Goal: Check status: Check status

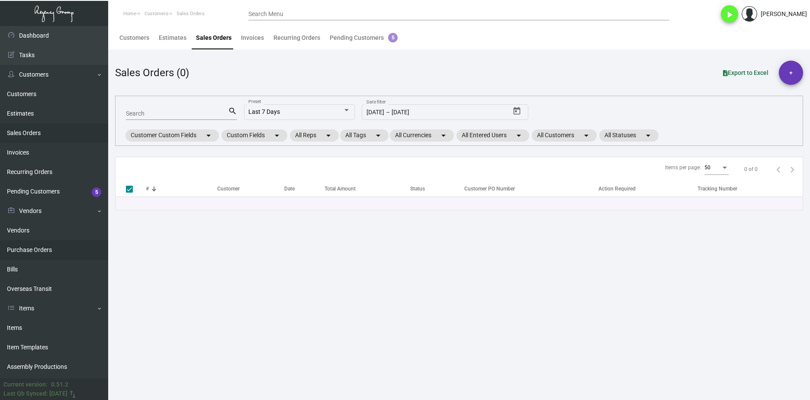
click at [75, 246] on link "Purchase Orders" at bounding box center [54, 249] width 108 height 19
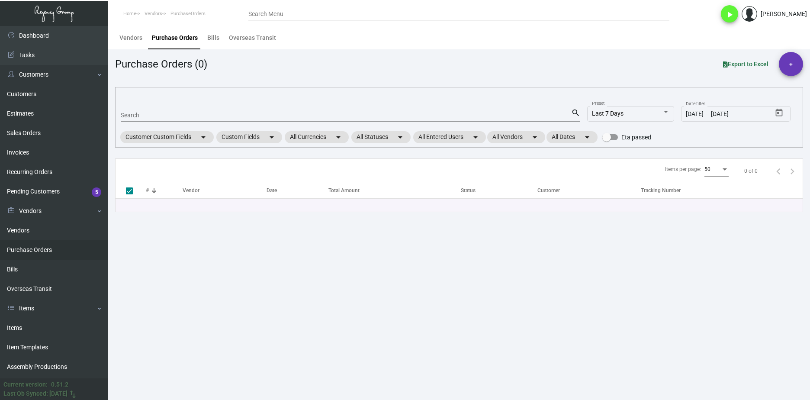
click at [205, 117] on input "Search" at bounding box center [346, 115] width 450 height 7
paste input "107846"
type input "107846"
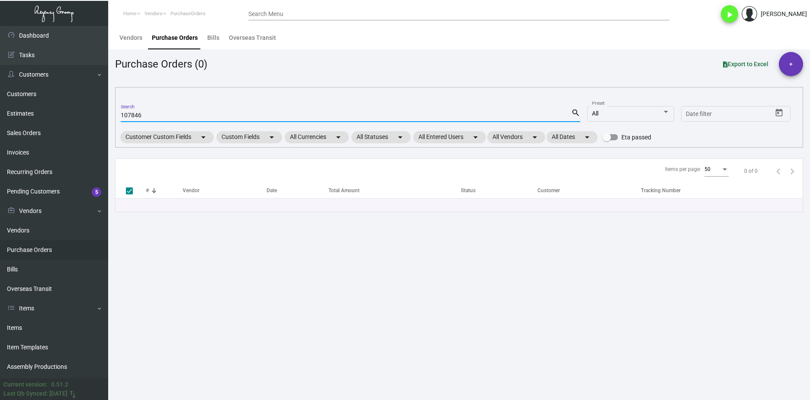
checkbox input "false"
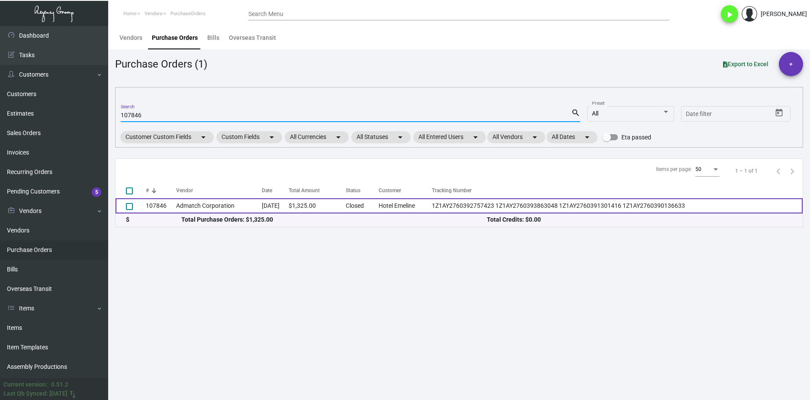
click at [157, 212] on td "107846" at bounding box center [161, 205] width 30 height 15
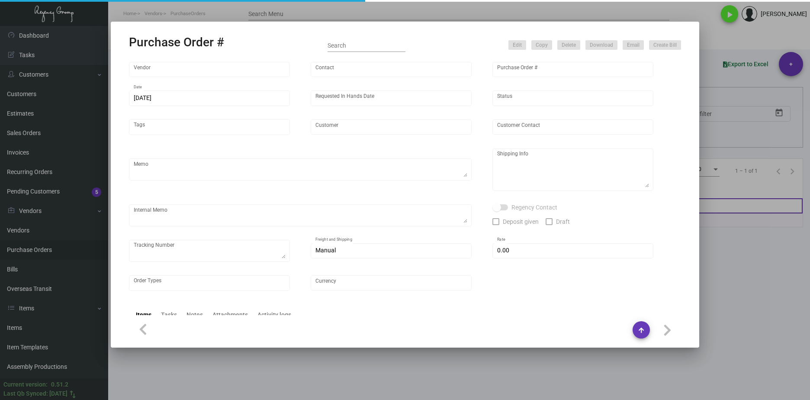
type input "Admatch Corporation"
type input "Order Entry"
type input "107846"
type input "[DATE]"
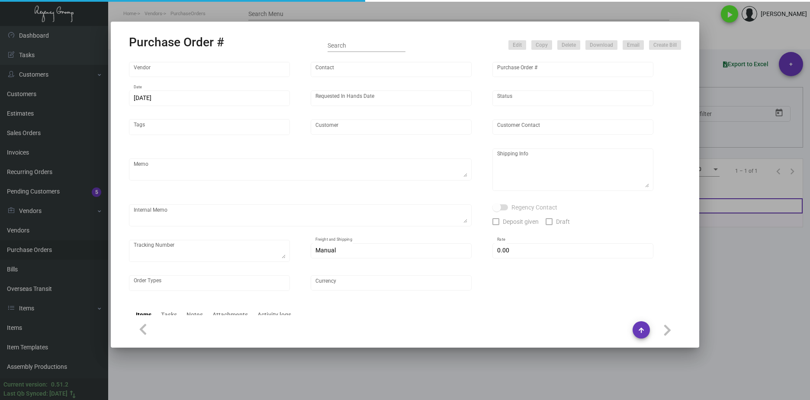
type input "Hotel Emeline"
type textarea "Please reach out to SH for UPS labels."
type textarea "Regency Group NJ - [PERSON_NAME] [STREET_ADDRESS]"
type textarea "Label provided to vendor to ship to NJ Warehouse. UPS Ground Cost $.154.76"
checkbox input "true"
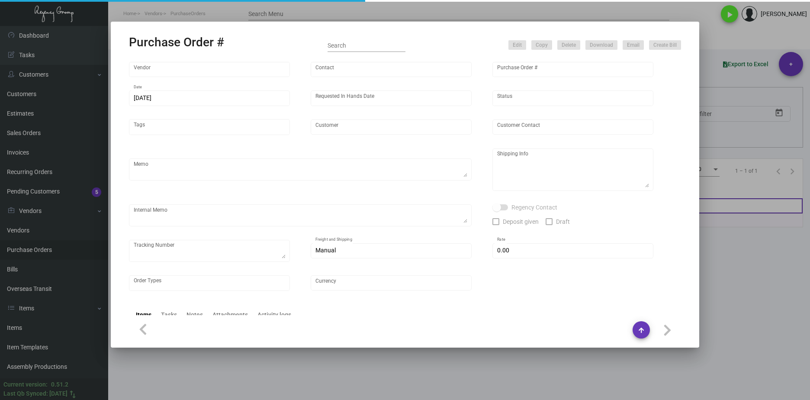
type textarea "1Z1AY2760392757423 1Z1AY2760393863048 1Z1AY2760391301416 1Z1AY2760390136633"
type input "$ 0.00"
type input "United States Dollar $"
